Goal: Check status: Check status

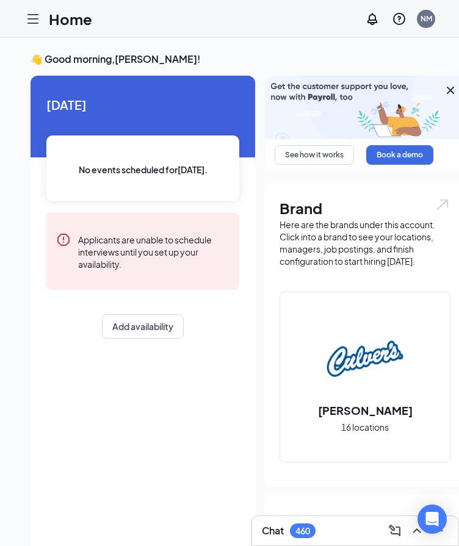
click at [32, 24] on icon "Hamburger" at bounding box center [33, 19] width 15 height 15
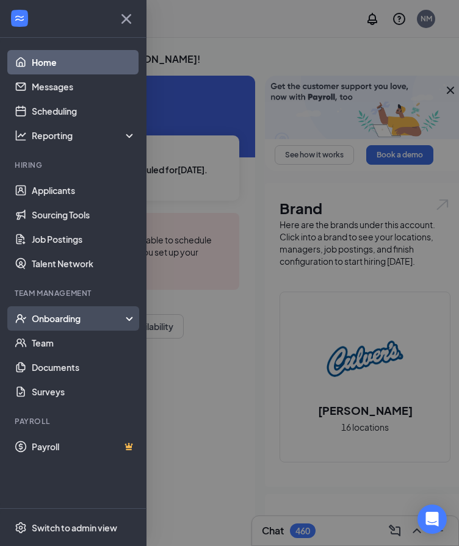
click at [78, 326] on div "Onboarding" at bounding box center [73, 318] width 146 height 24
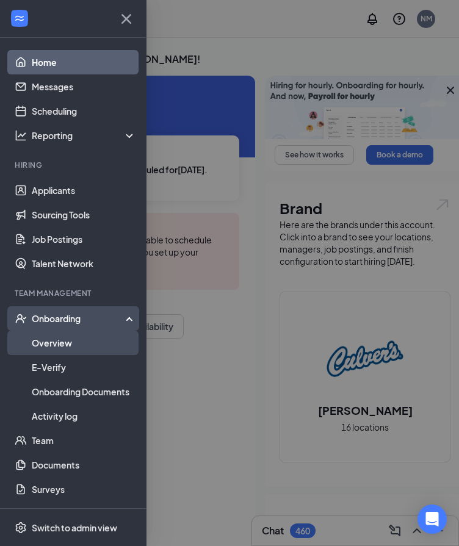
click at [71, 341] on link "Overview" at bounding box center [84, 343] width 104 height 24
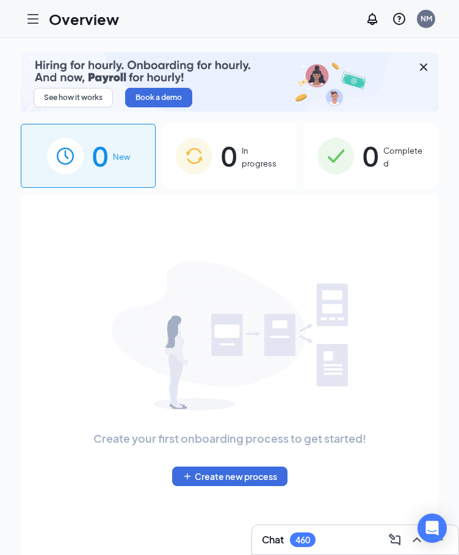
click at [255, 158] on span "In progress" at bounding box center [262, 157] width 41 height 25
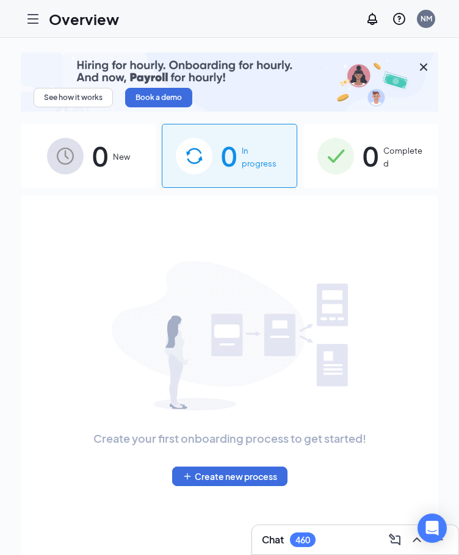
click at [427, 73] on icon "Cross" at bounding box center [423, 67] width 15 height 15
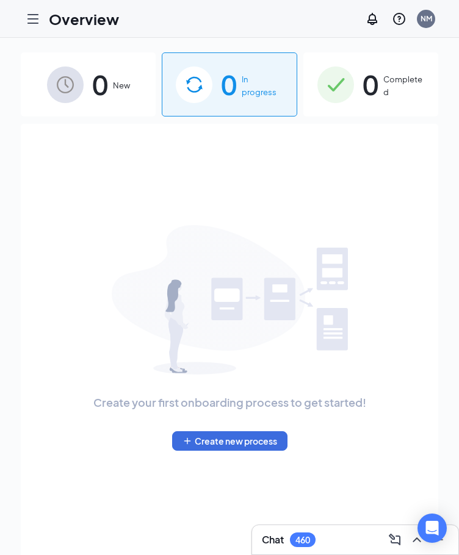
click at [394, 90] on span "Completed" at bounding box center [403, 85] width 41 height 25
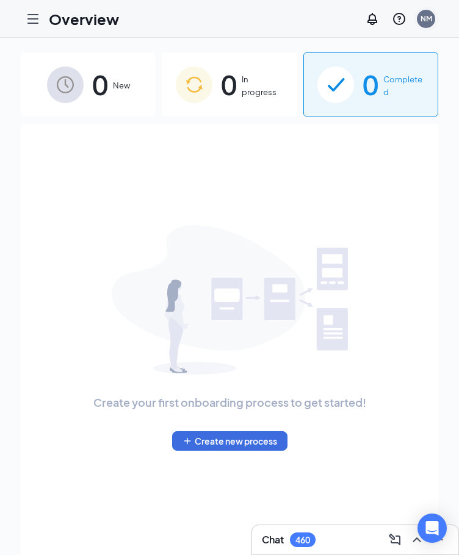
drag, startPoint x: 413, startPoint y: 20, endPoint x: 428, endPoint y: 17, distance: 15.0
click at [428, 17] on div "NM" at bounding box center [399, 19] width 78 height 24
click at [428, 20] on div "NM" at bounding box center [427, 18] width 12 height 10
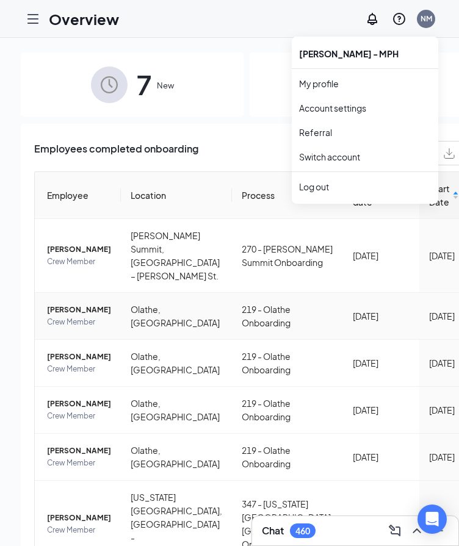
click at [419, 328] on td "[DATE]" at bounding box center [443, 316] width 49 height 47
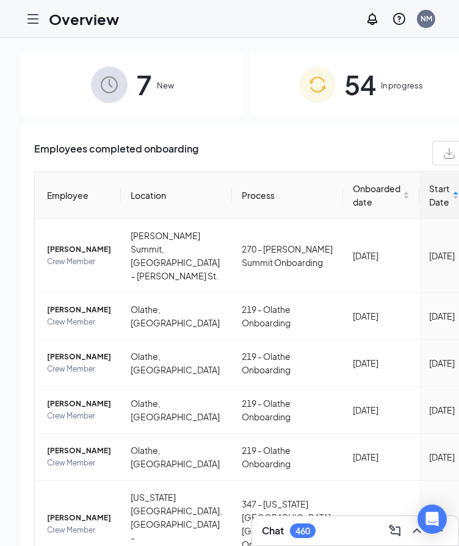
click at [344, 99] on span "54" at bounding box center [360, 84] width 32 height 42
